Goal: Information Seeking & Learning: Learn about a topic

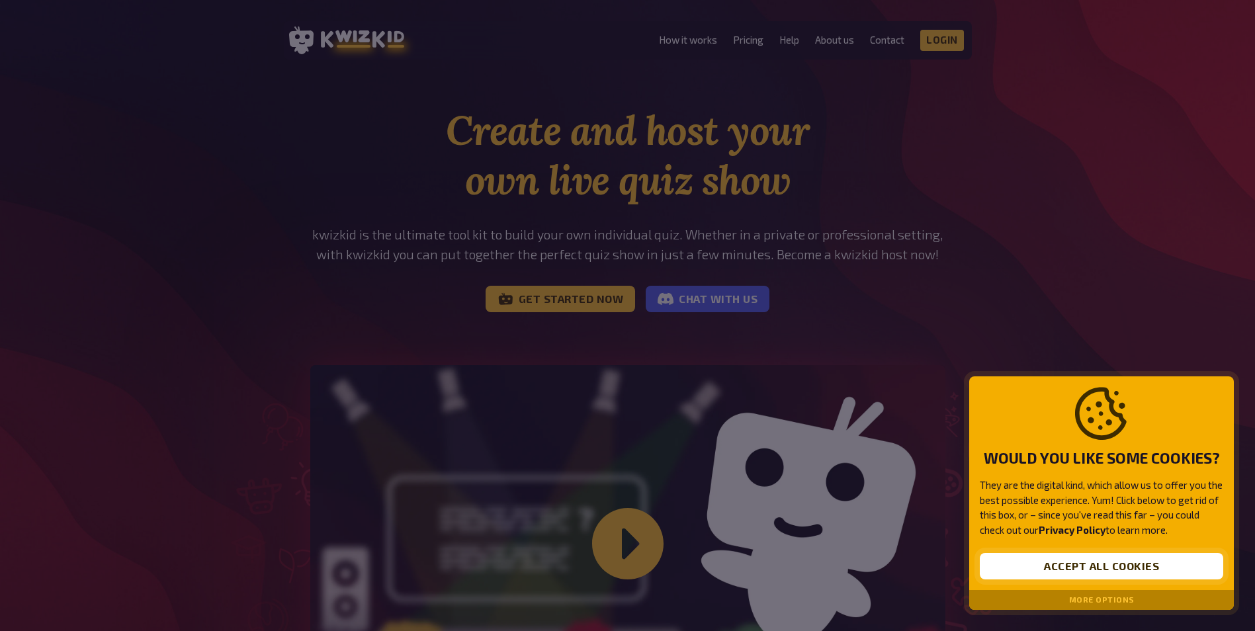
click at [1105, 563] on button "Accept all cookies" at bounding box center [1101, 566] width 243 height 26
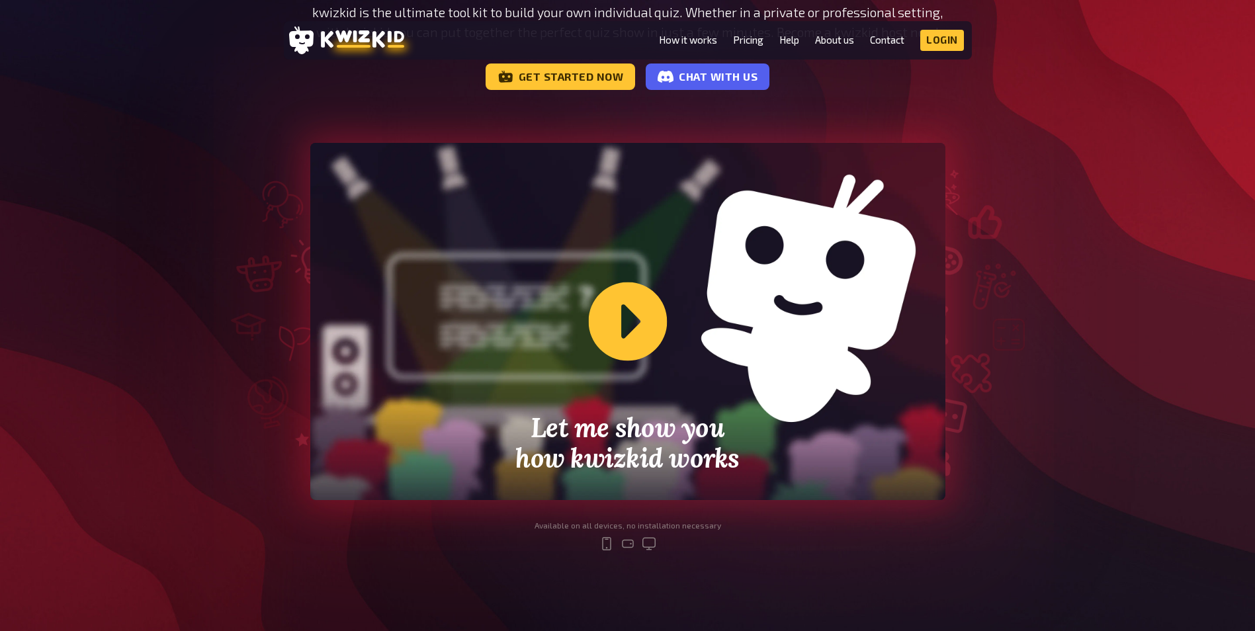
scroll to position [198, 0]
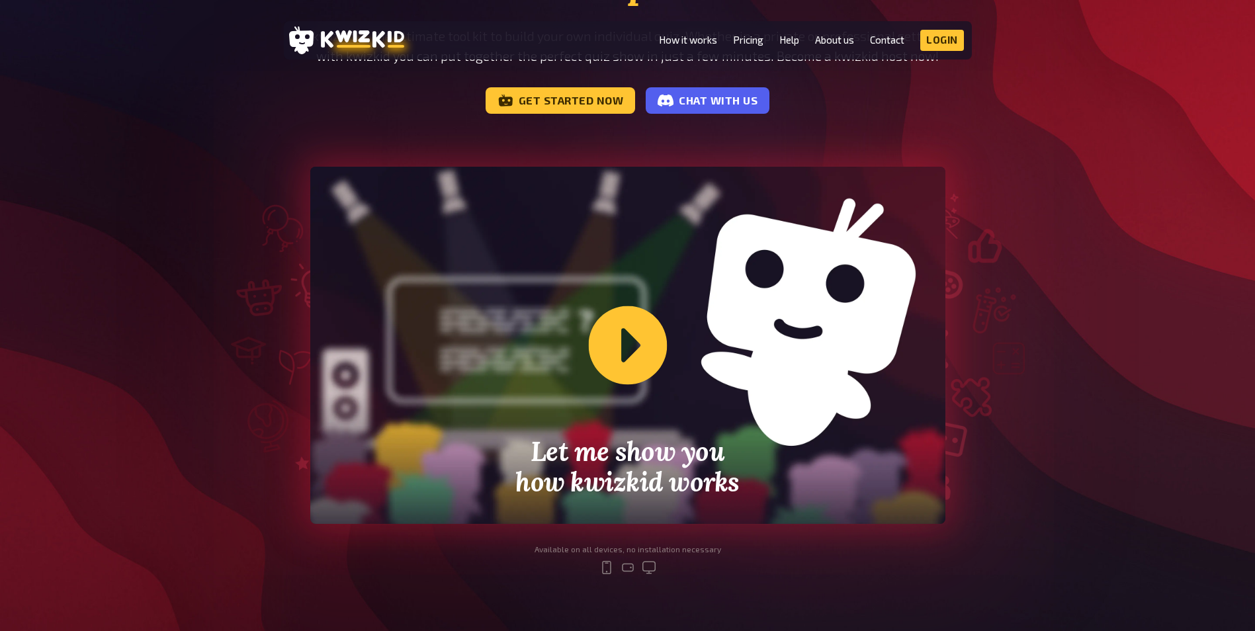
click at [619, 367] on div "Let me show you how kwizkid works" at bounding box center [627, 345] width 635 height 357
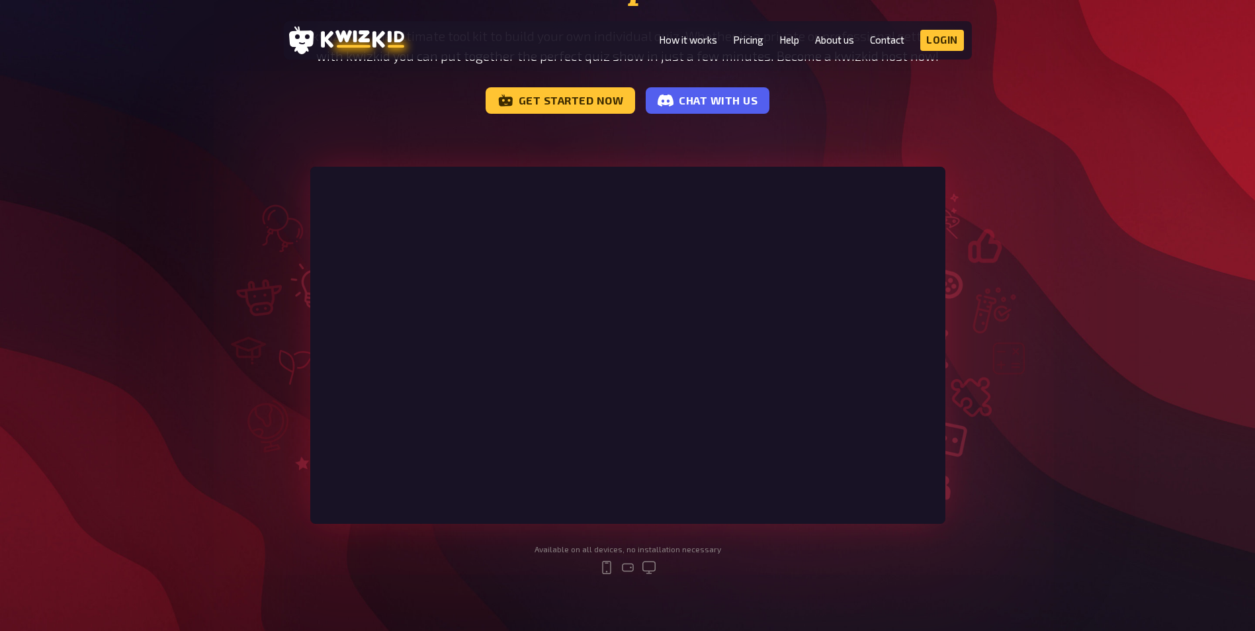
click at [1057, 331] on div "Create and host your own live quiz show kwizkid is the ultimate tool kit to bui…" at bounding box center [627, 251] width 1255 height 689
click at [691, 40] on link "How it works" at bounding box center [688, 39] width 58 height 11
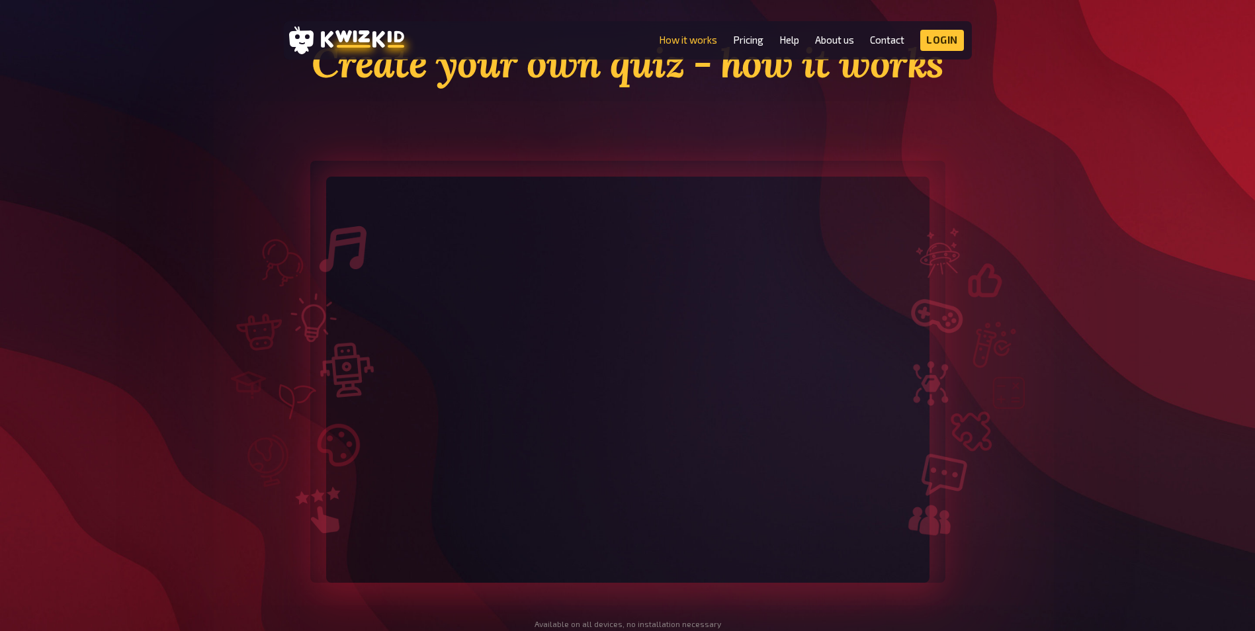
scroll to position [66, 0]
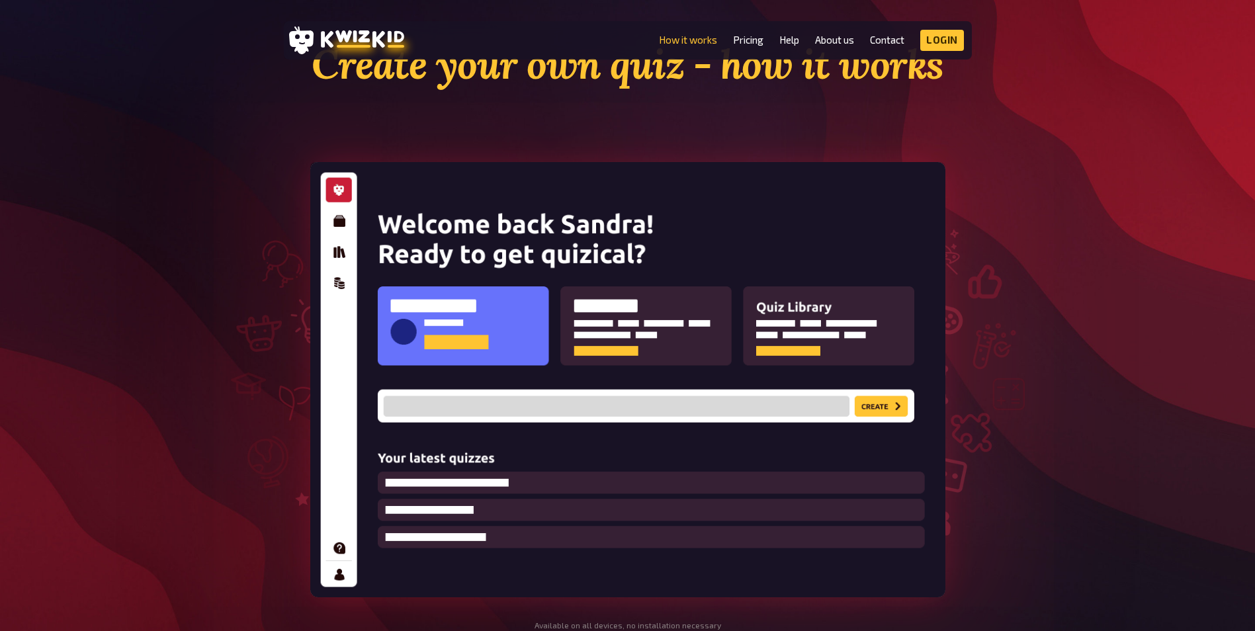
click at [428, 326] on img at bounding box center [627, 379] width 635 height 435
click at [876, 412] on img at bounding box center [627, 379] width 635 height 435
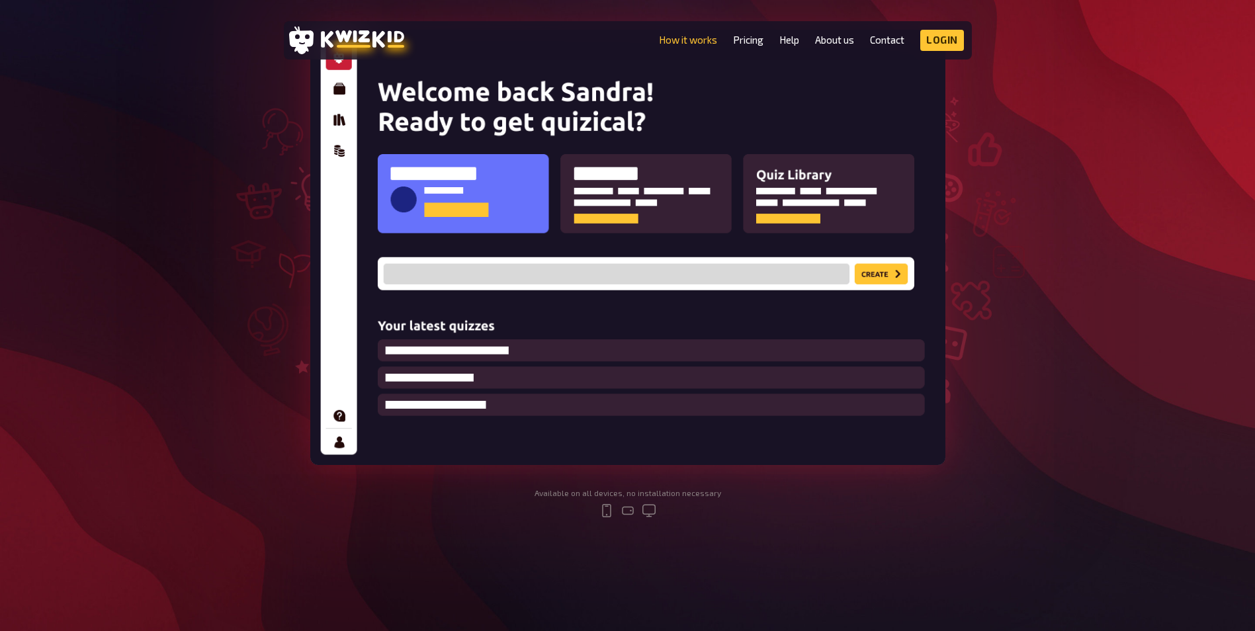
scroll to position [0, 0]
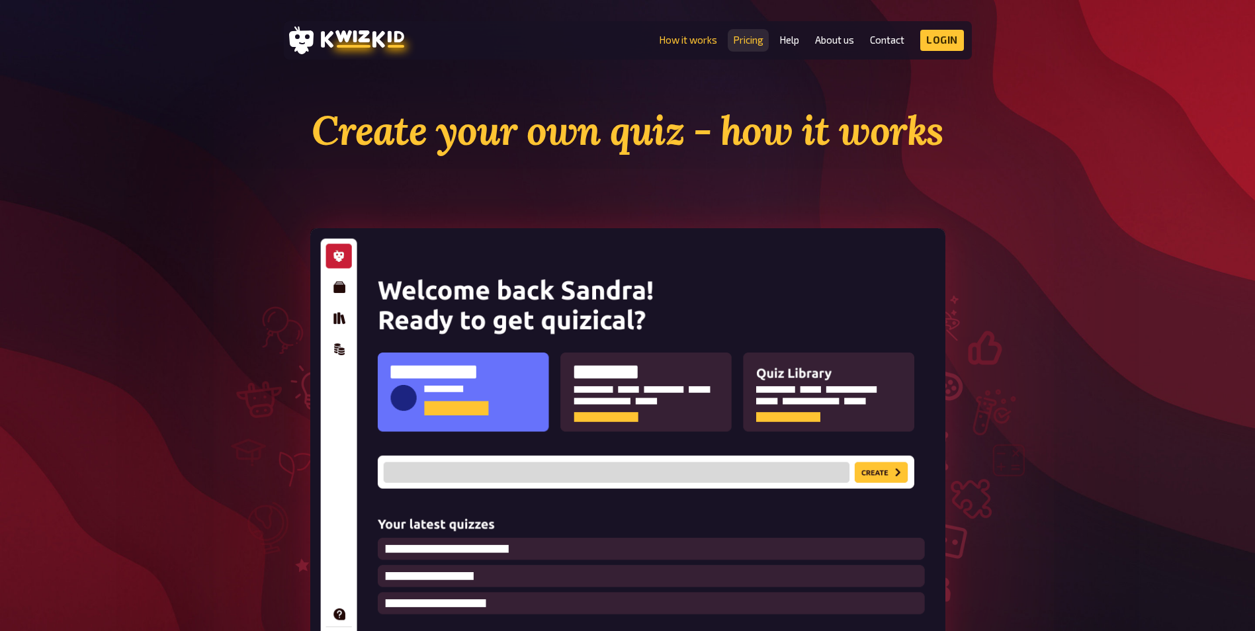
click at [756, 36] on link "Pricing" at bounding box center [748, 39] width 30 height 11
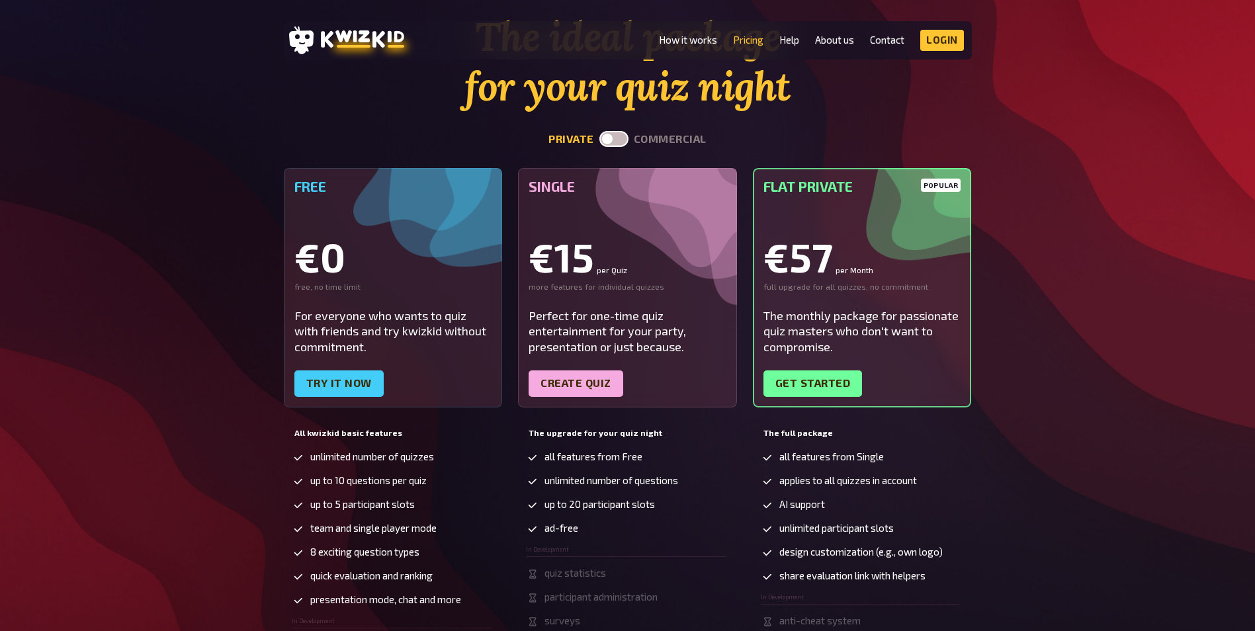
scroll to position [265, 0]
